Goal: Find specific page/section: Find specific page/section

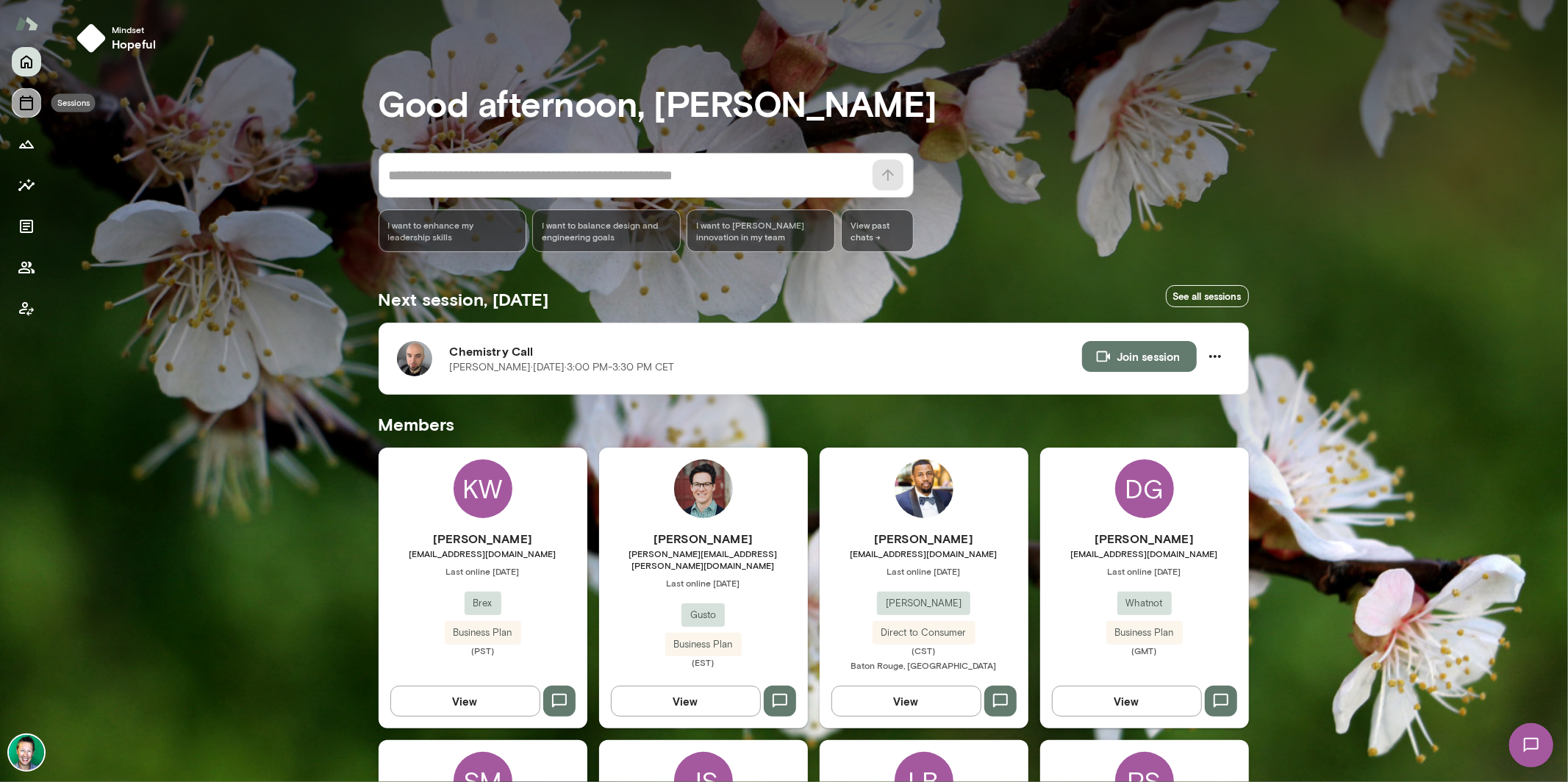
click at [30, 111] on icon "Sessions" at bounding box center [26, 103] width 17 height 17
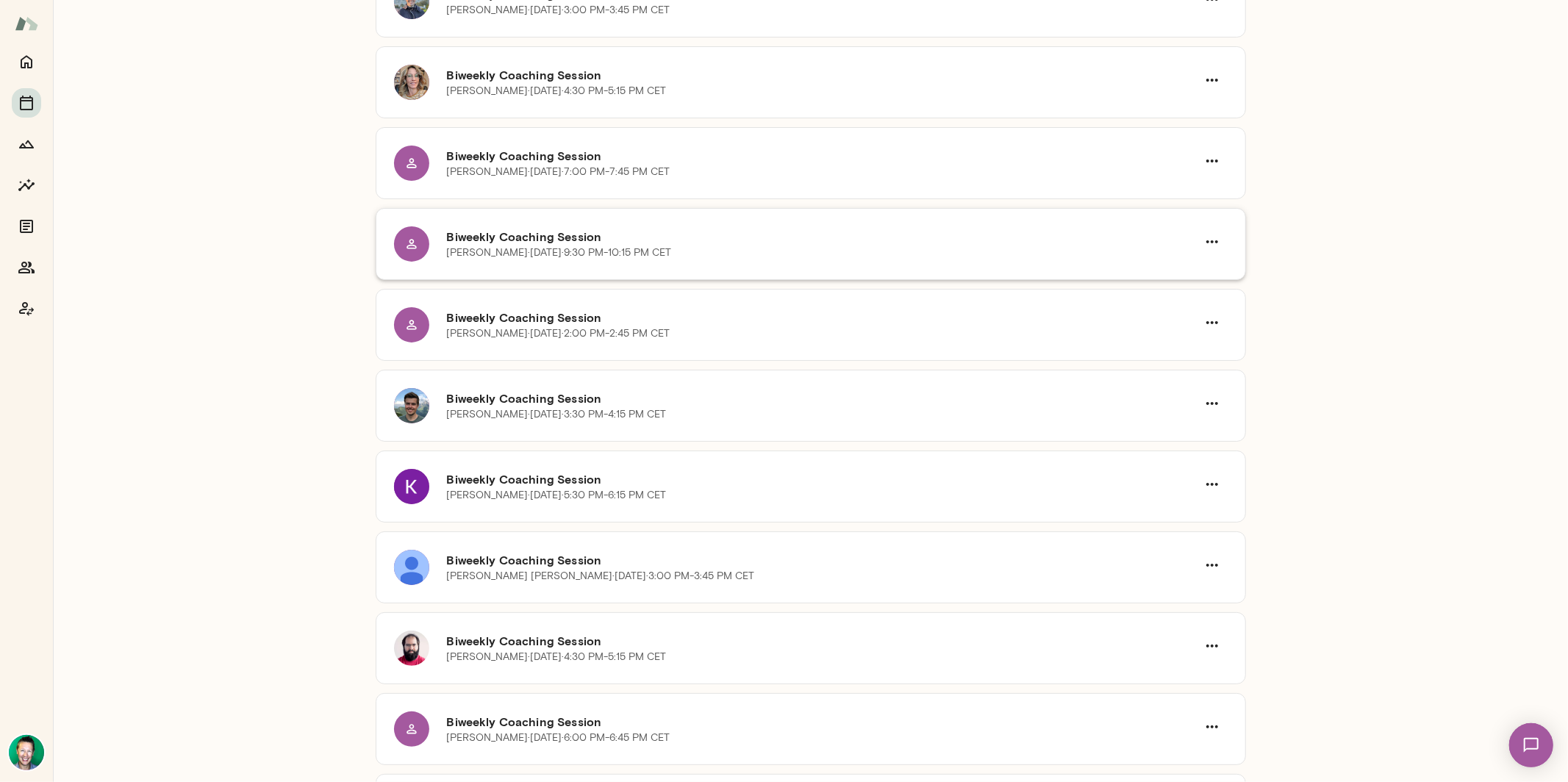
scroll to position [777, 0]
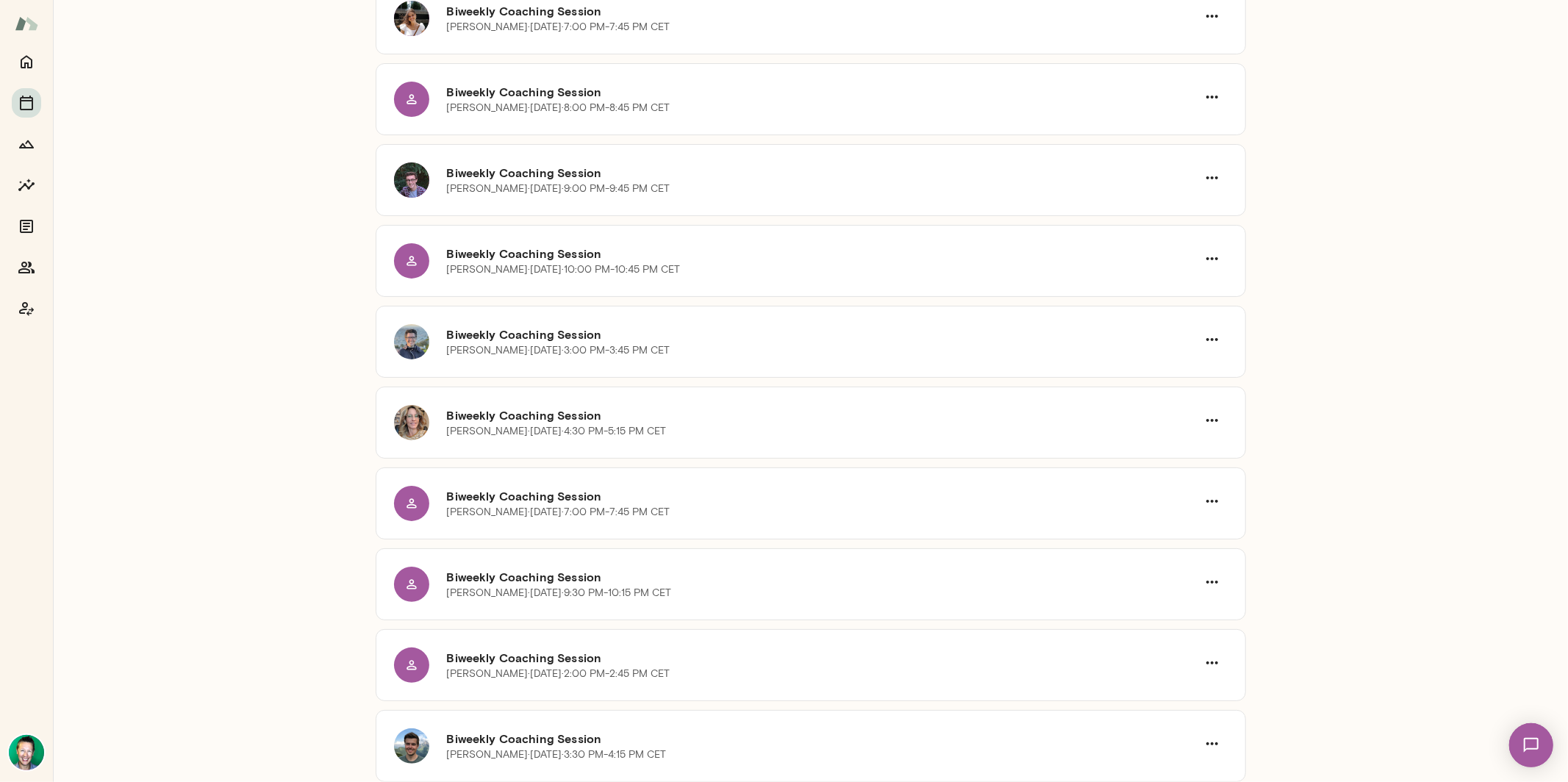
click at [1526, 742] on img at bounding box center [1530, 744] width 60 height 60
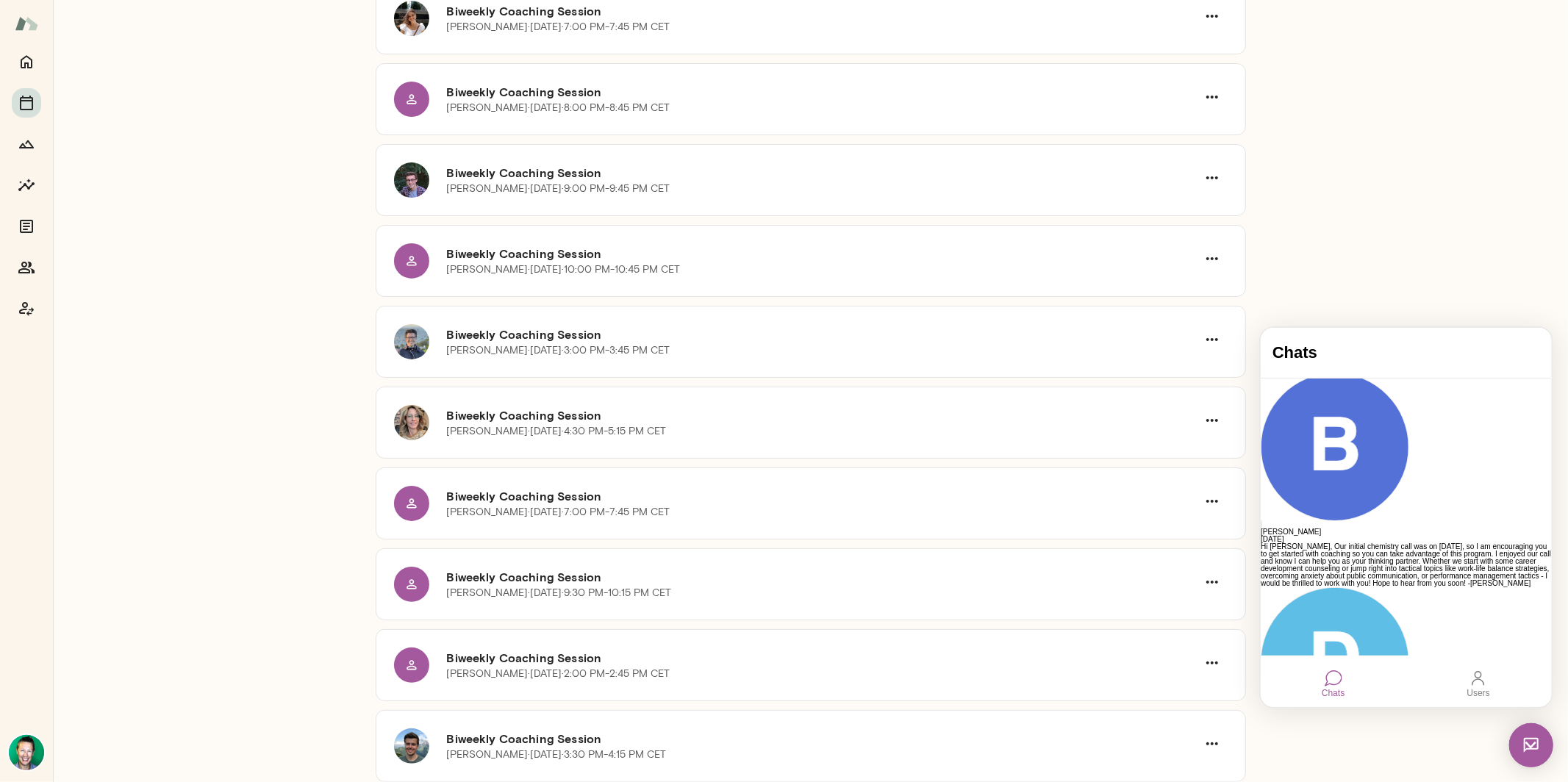
scroll to position [219, 0]
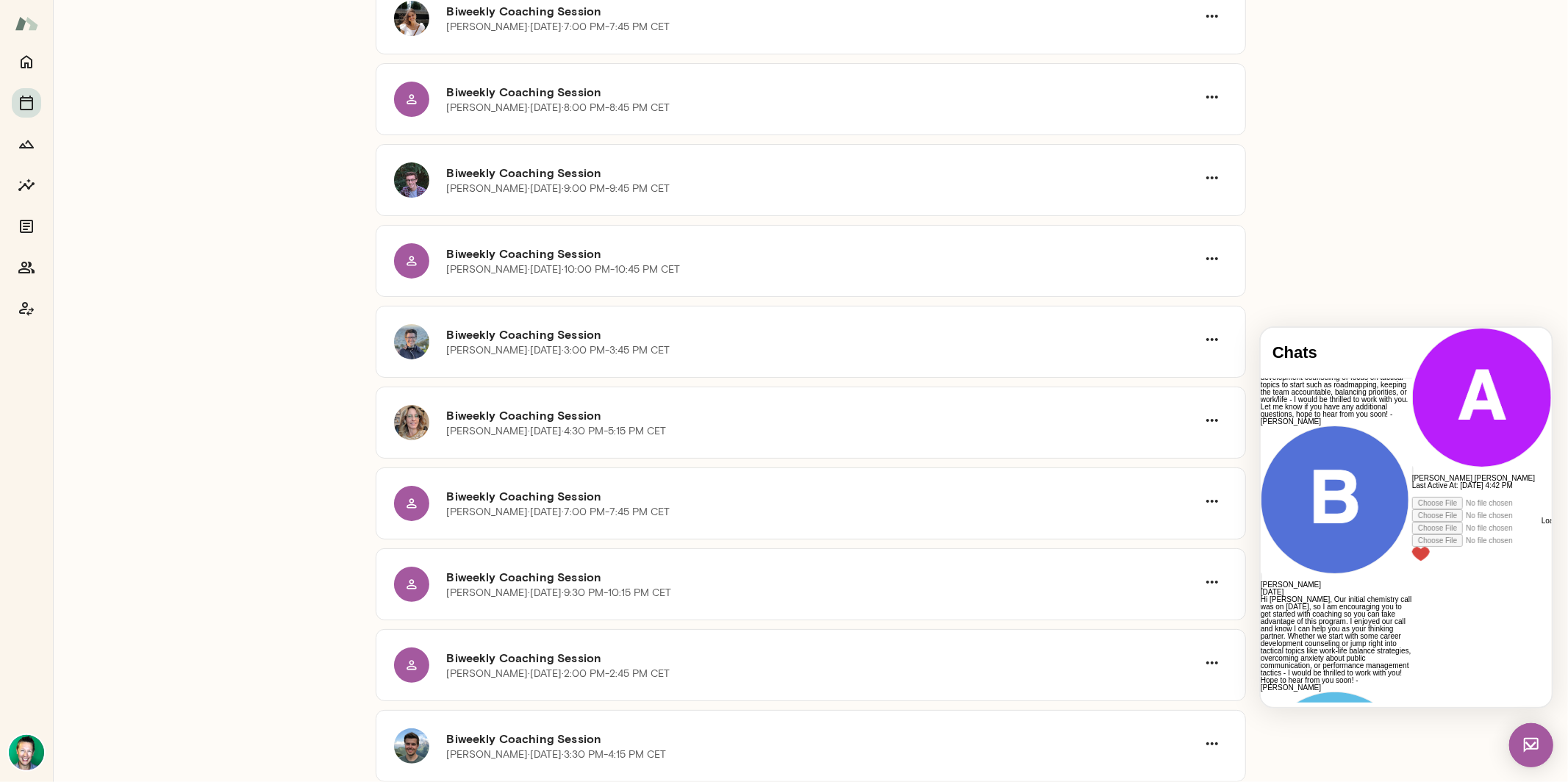
scroll to position [2477, 0]
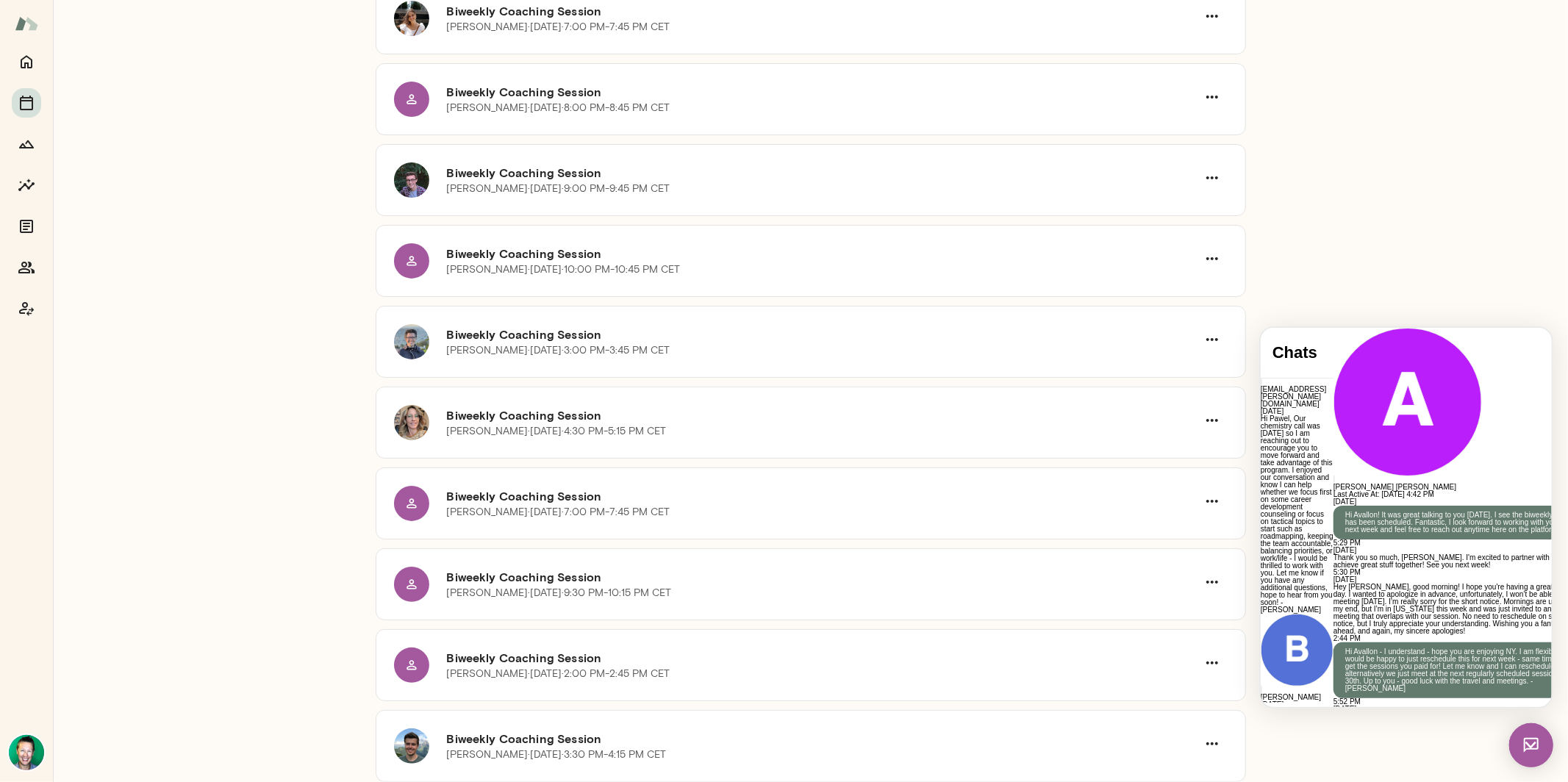
scroll to position [0, 0]
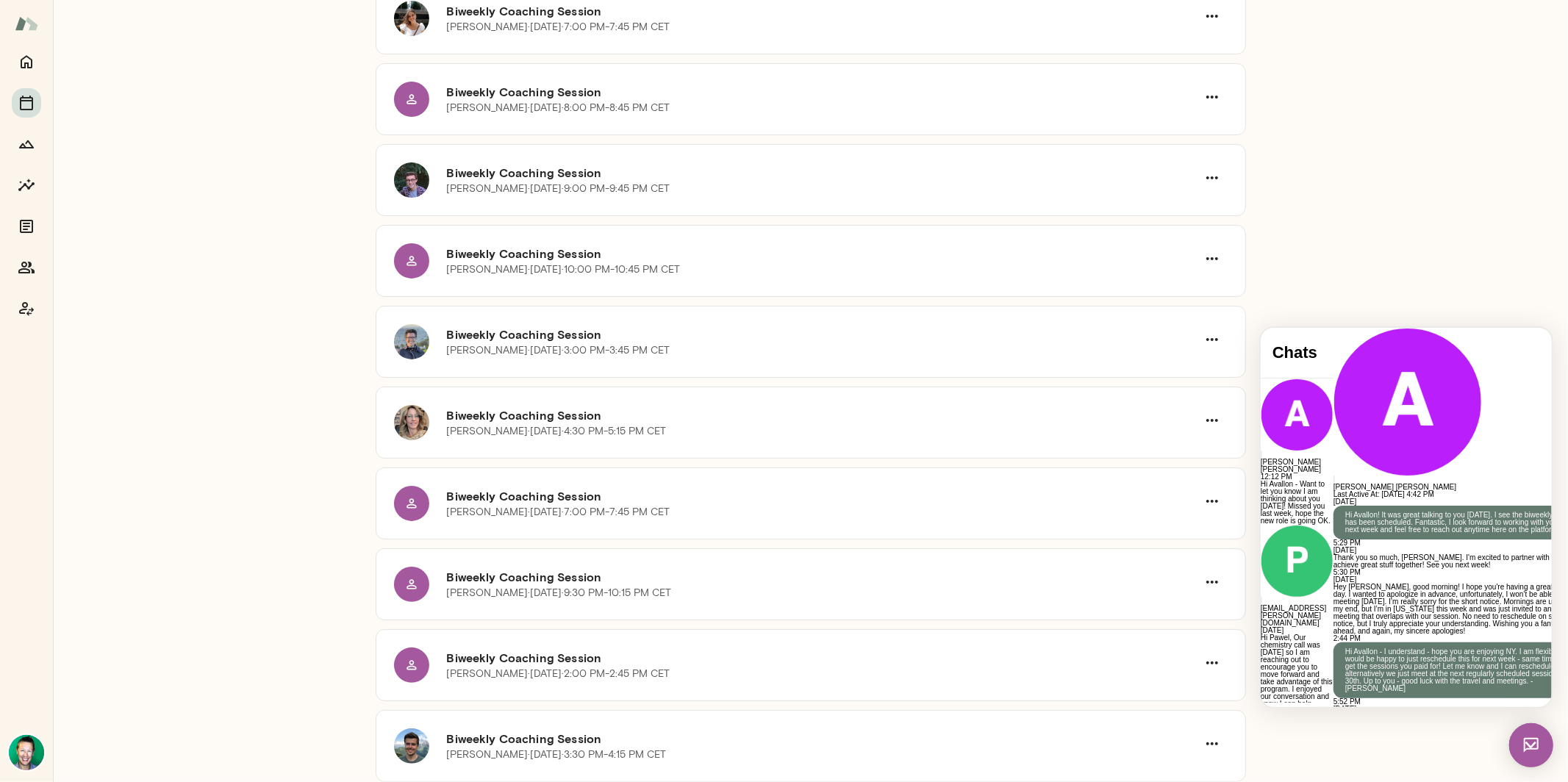
click at [1530, 743] on img at bounding box center [1530, 744] width 44 height 44
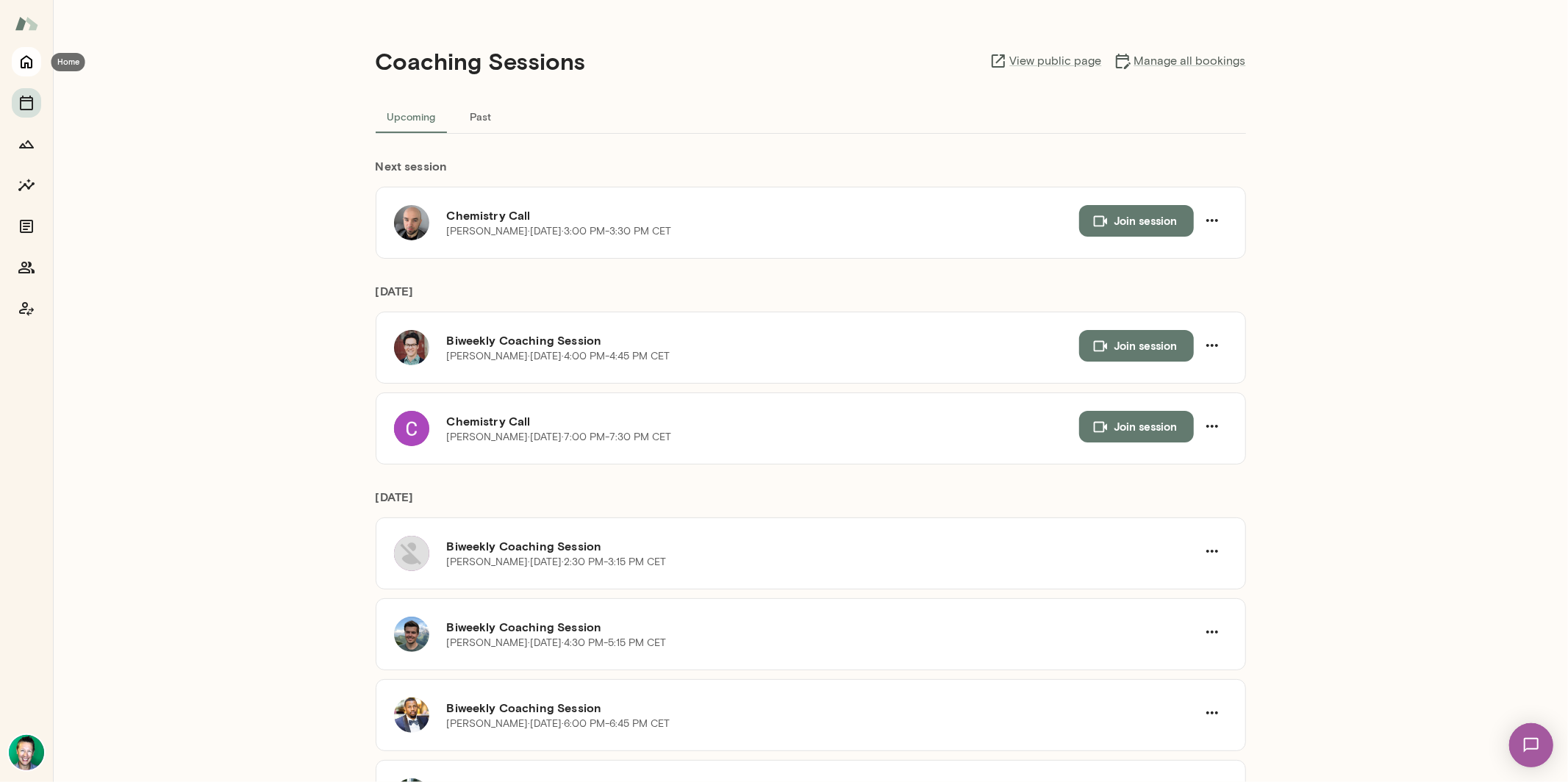
click at [28, 67] on icon "Home" at bounding box center [26, 62] width 12 height 13
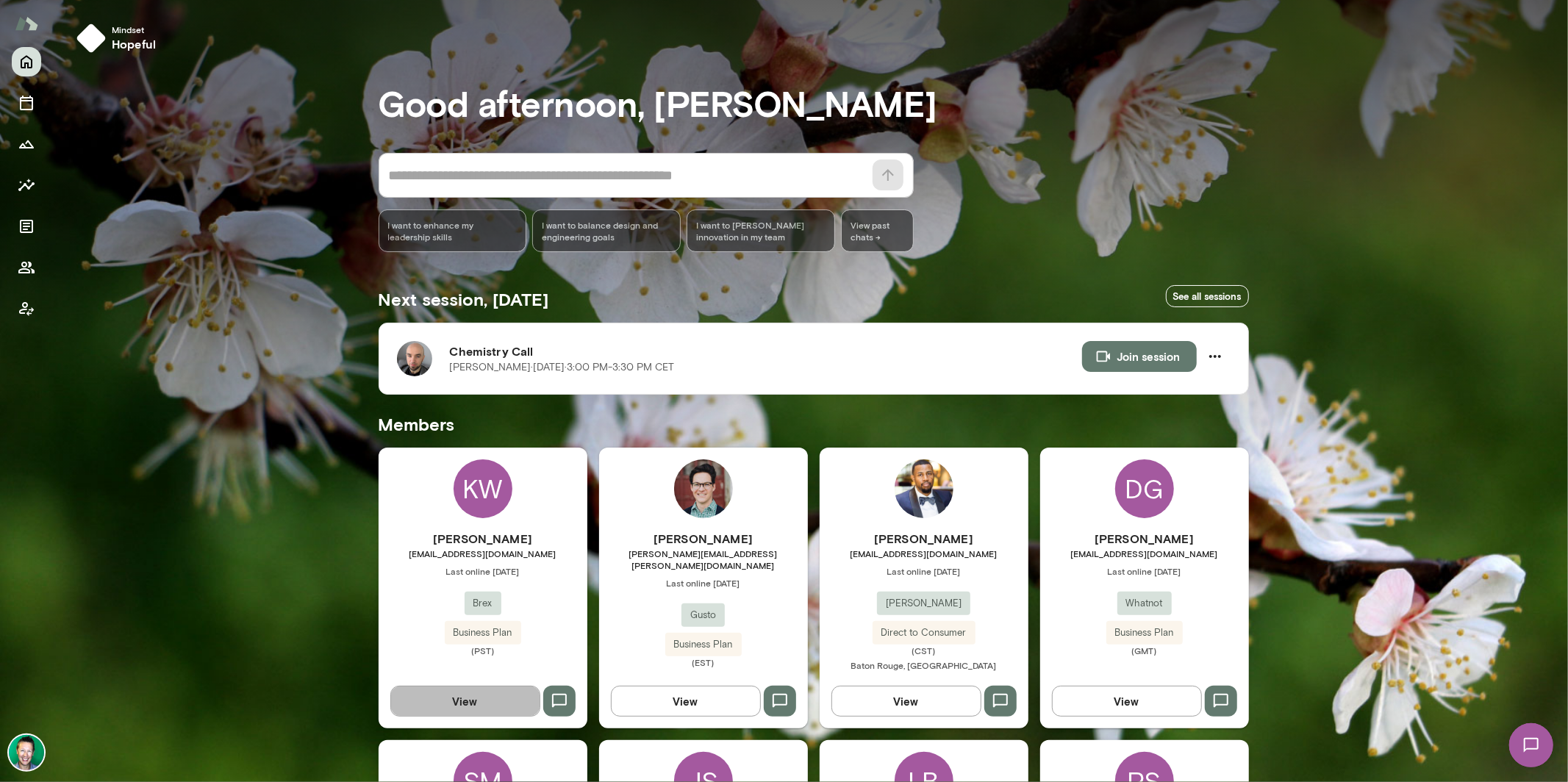
click at [452, 696] on button "View" at bounding box center [465, 700] width 150 height 31
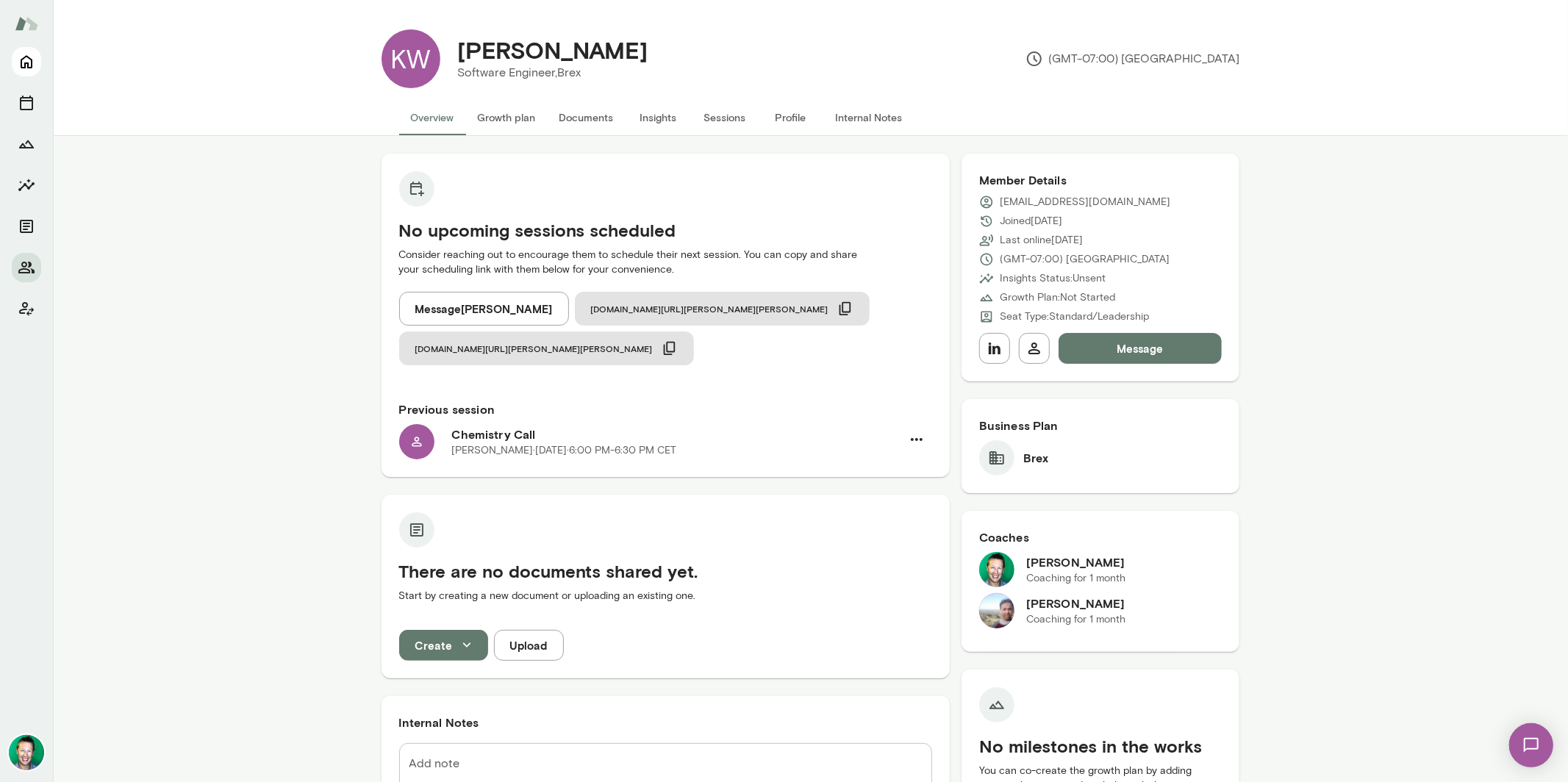
click at [26, 65] on icon "Home" at bounding box center [26, 61] width 17 height 17
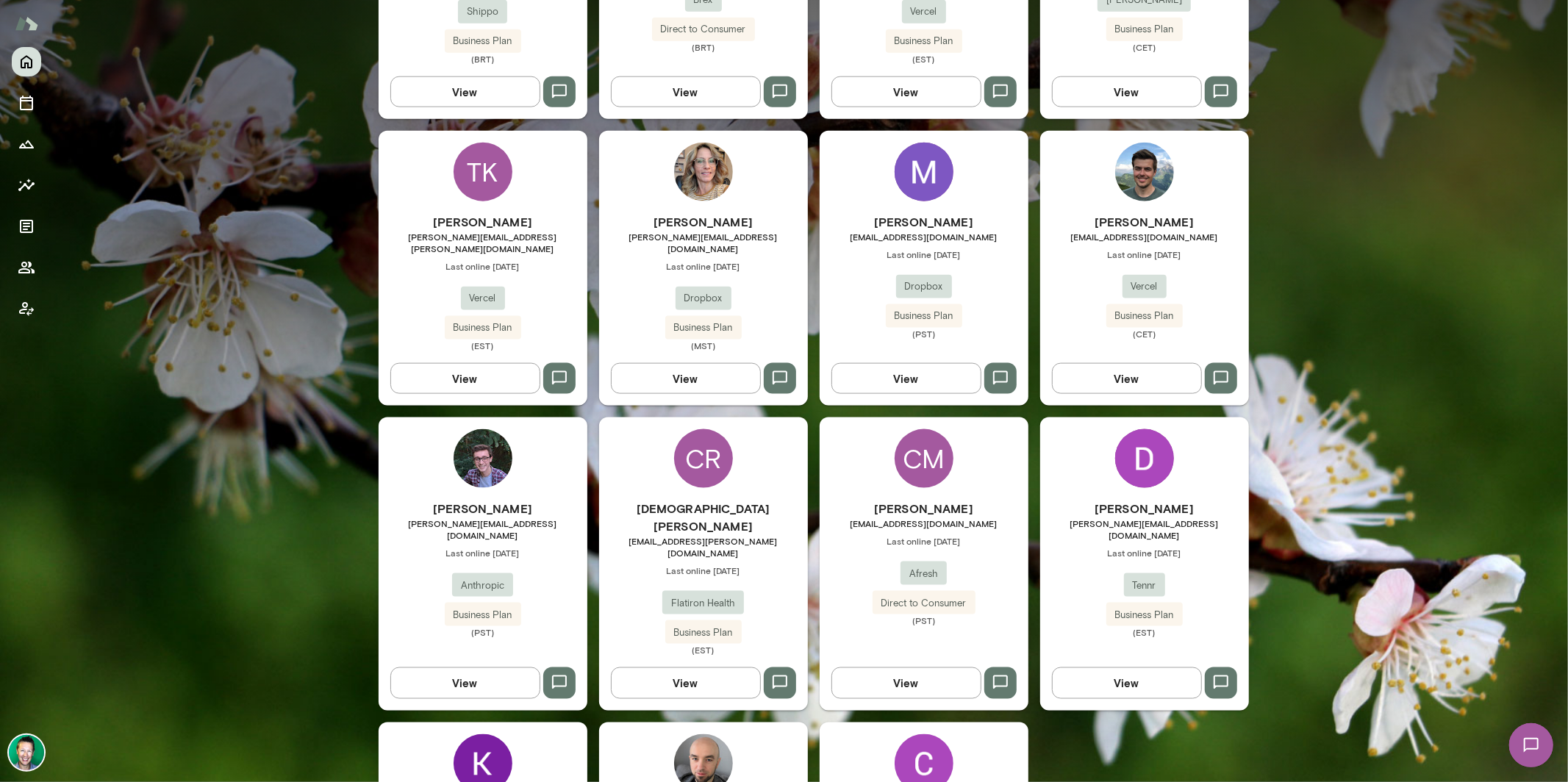
scroll to position [1473, 0]
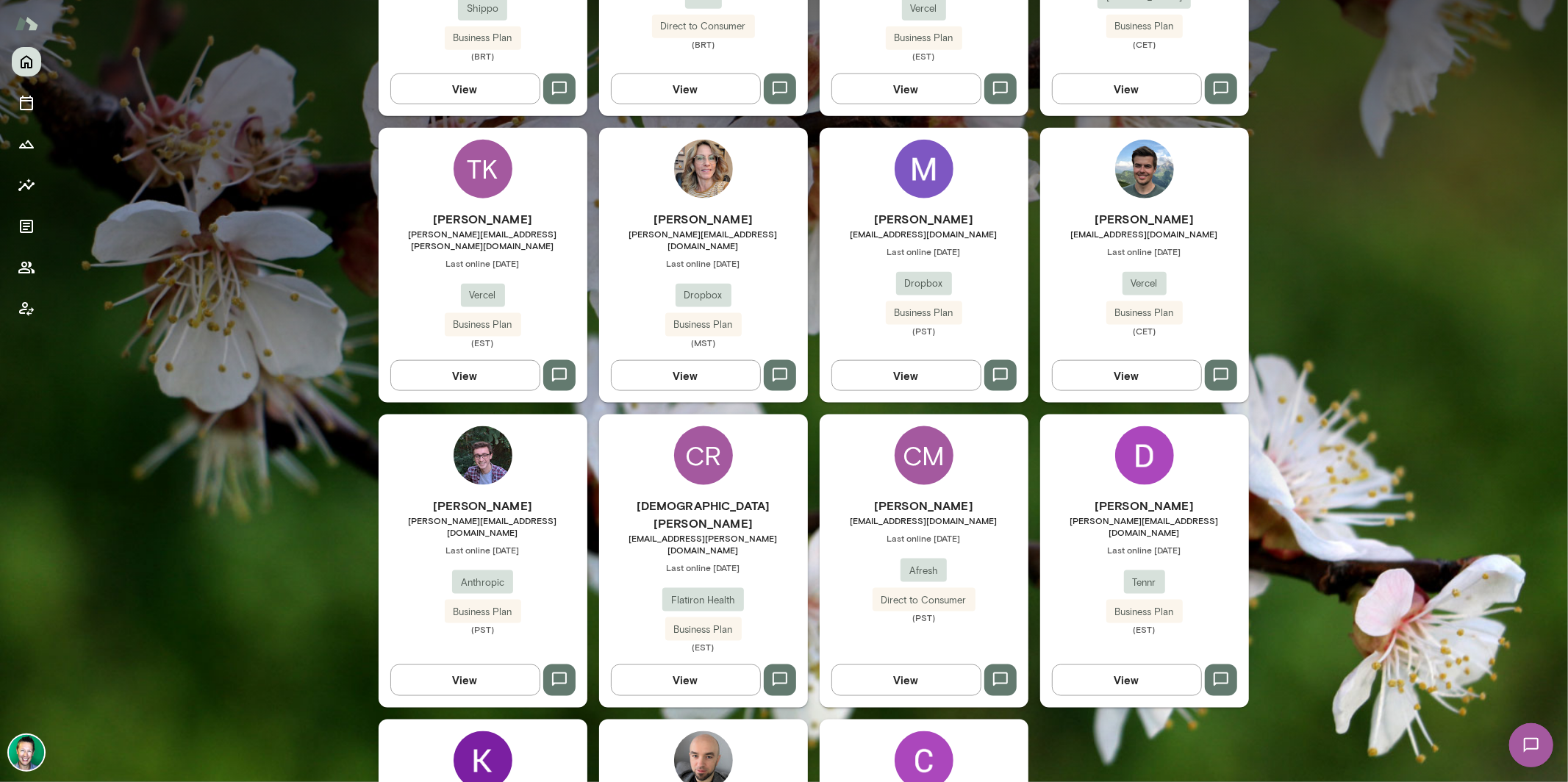
click at [1158, 664] on button "View" at bounding box center [1126, 679] width 150 height 31
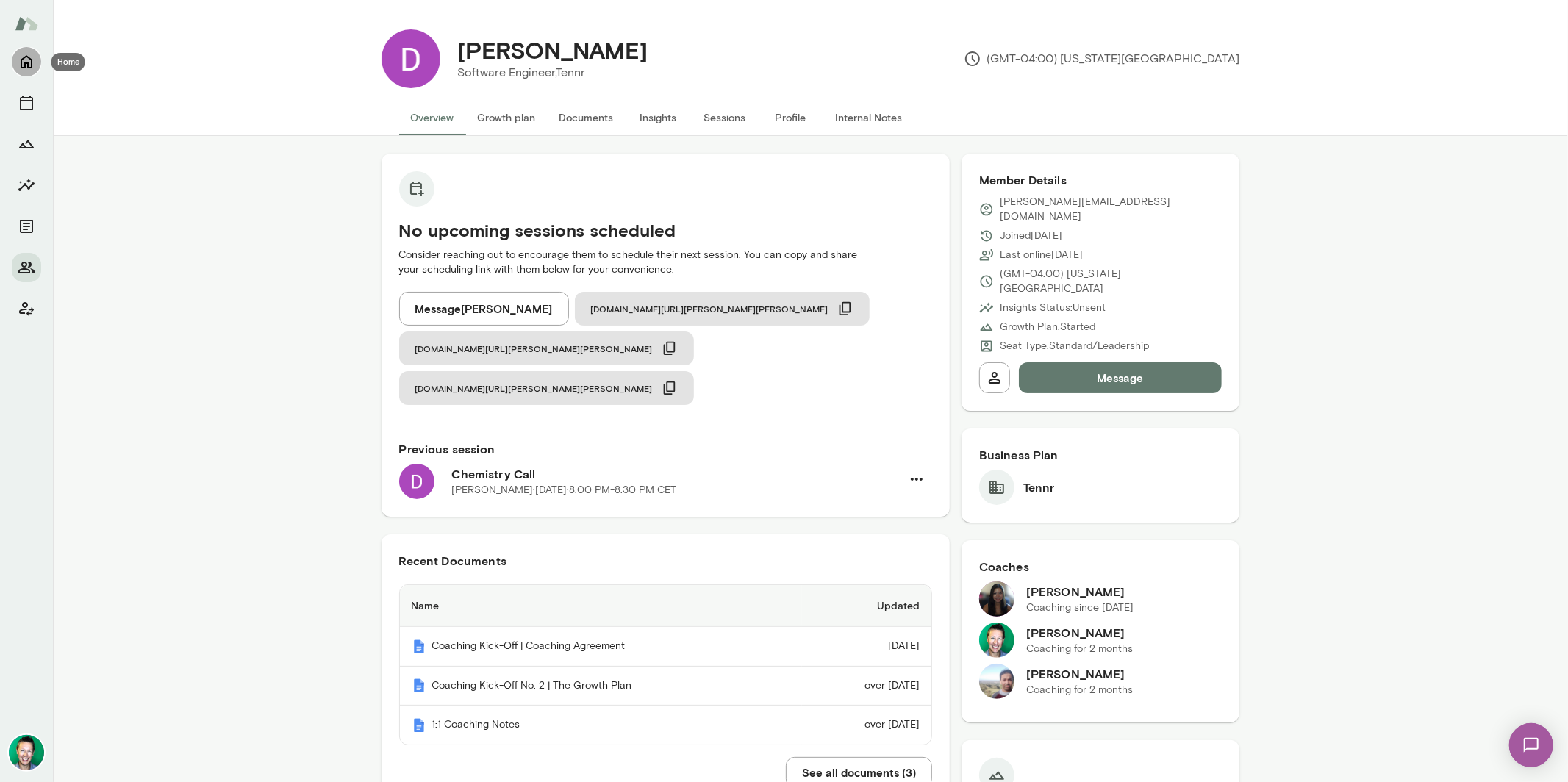
click at [31, 68] on icon "Home" at bounding box center [26, 61] width 17 height 17
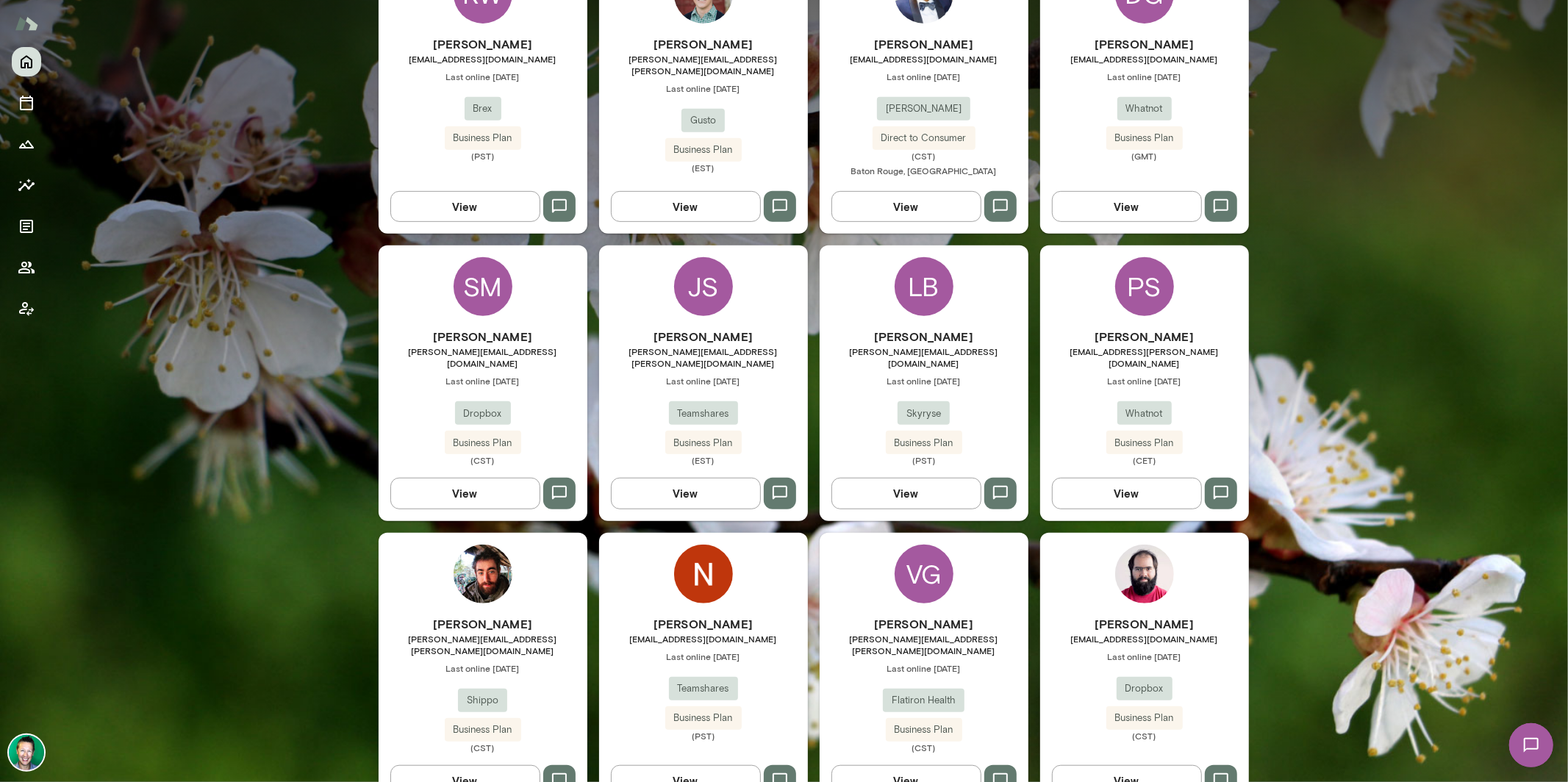
scroll to position [571, 0]
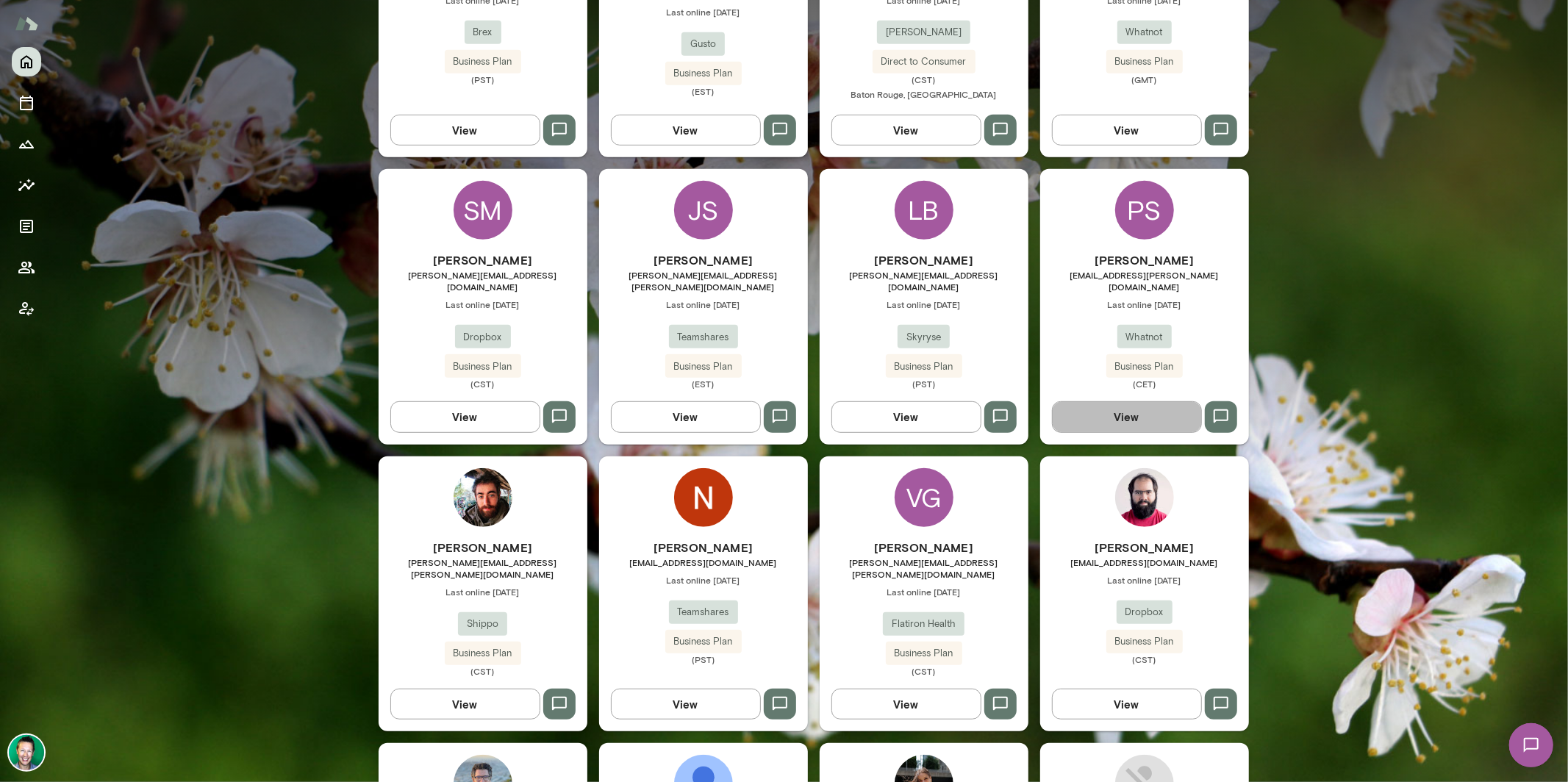
click at [1136, 403] on button "View" at bounding box center [1126, 416] width 150 height 31
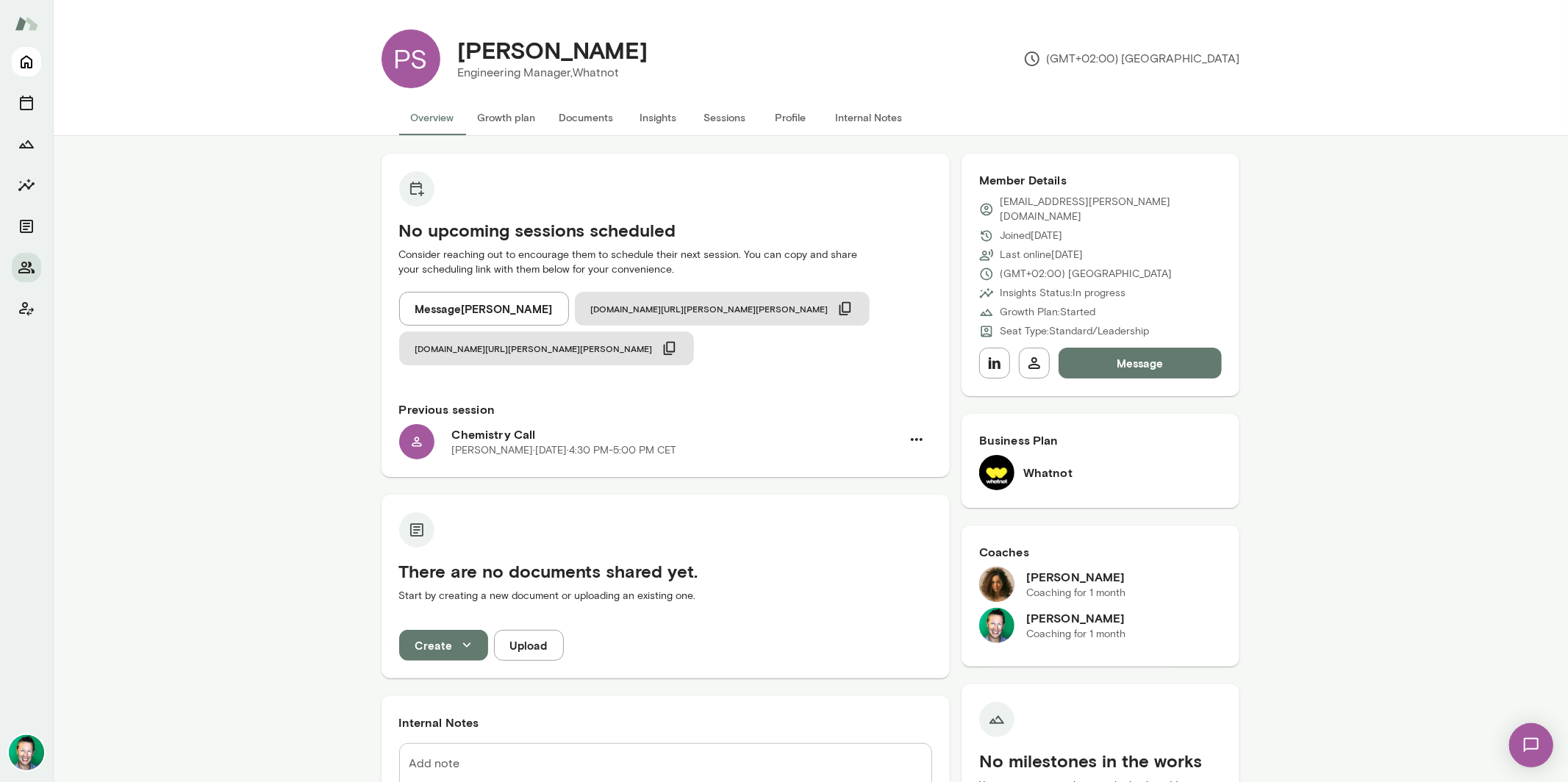
click at [19, 62] on icon "Home" at bounding box center [26, 61] width 17 height 17
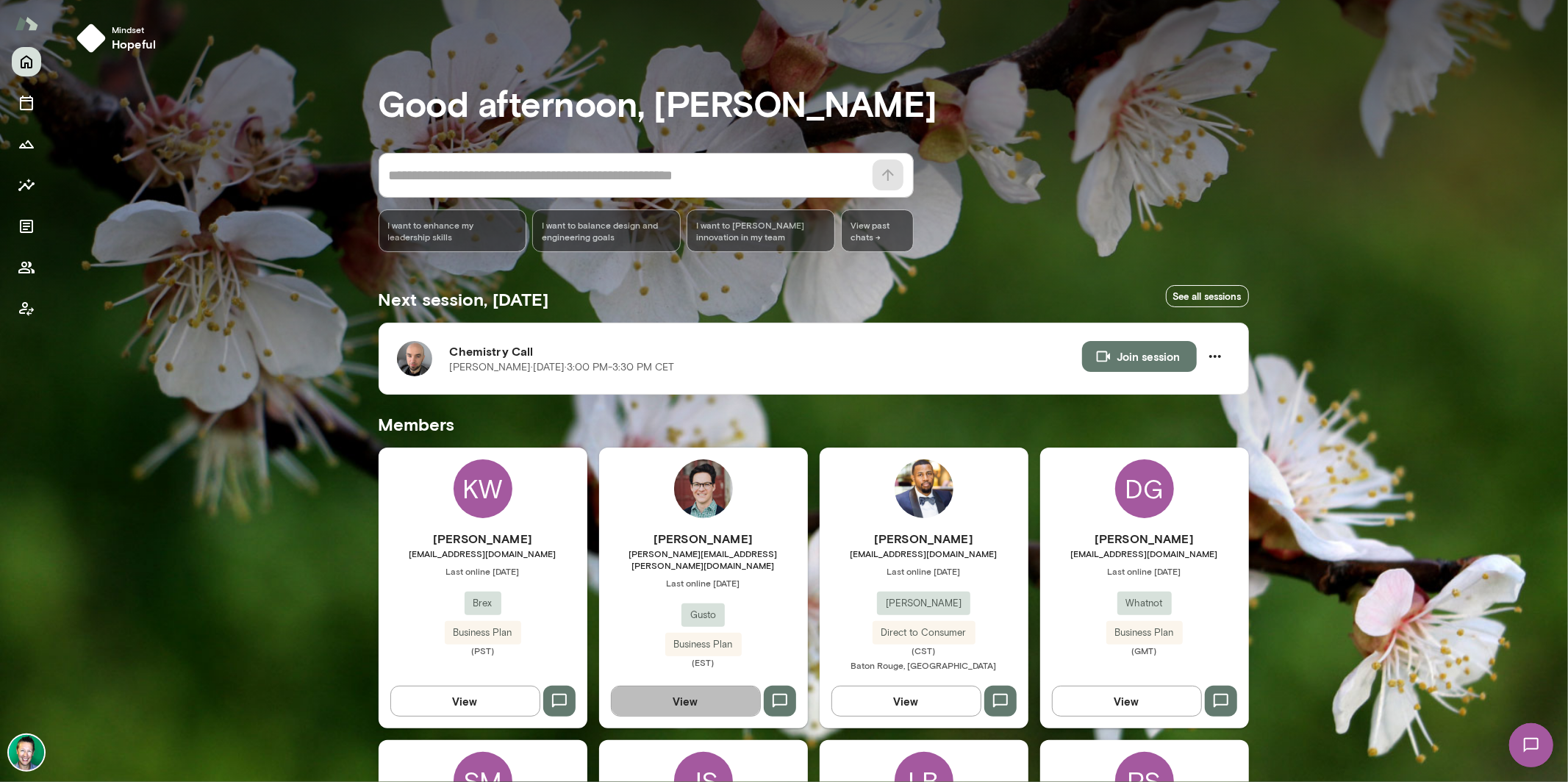
click at [653, 698] on button "View" at bounding box center [685, 700] width 150 height 31
